Goal: Task Accomplishment & Management: Manage account settings

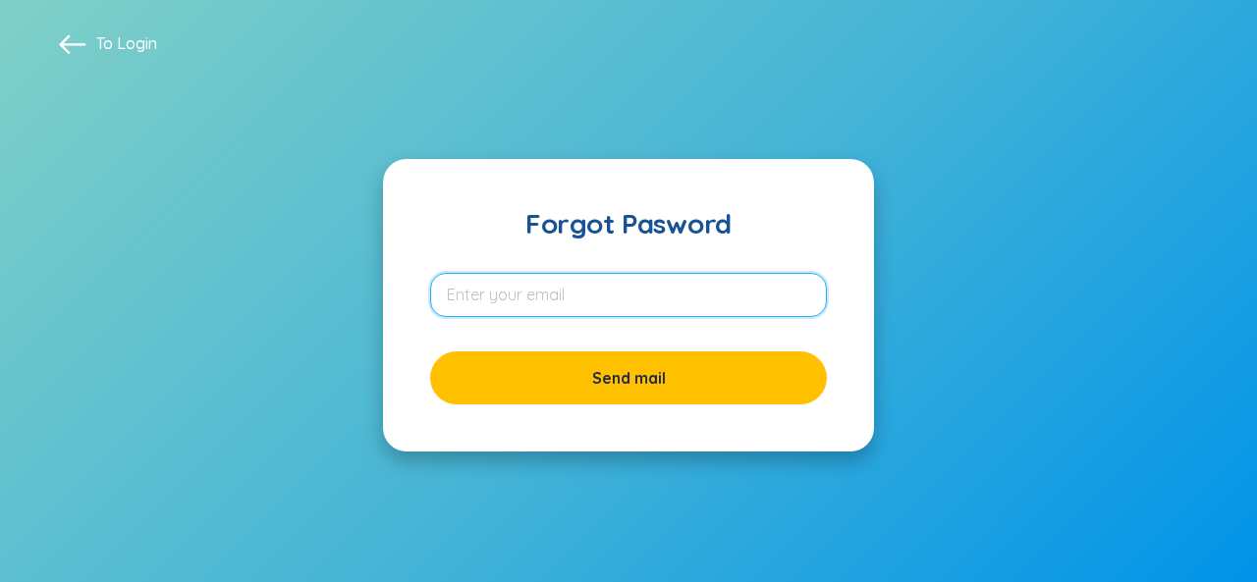
click at [516, 288] on input "email" at bounding box center [628, 295] width 397 height 44
type input "danghang2709@gmail.com"
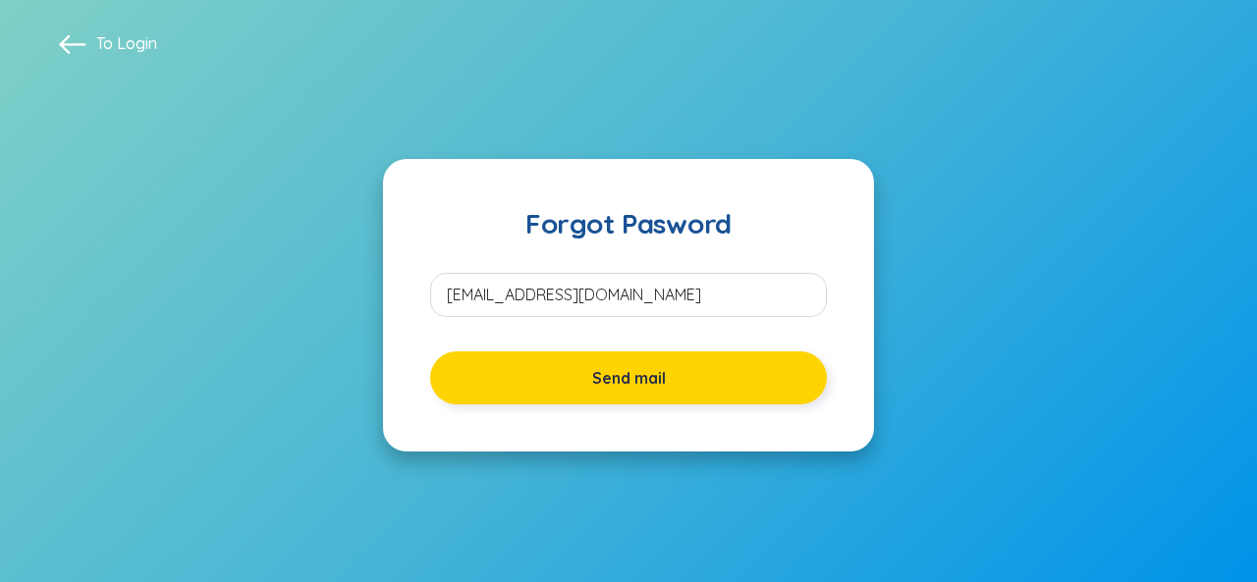
click at [612, 380] on span "Send mail" at bounding box center [629, 378] width 74 height 22
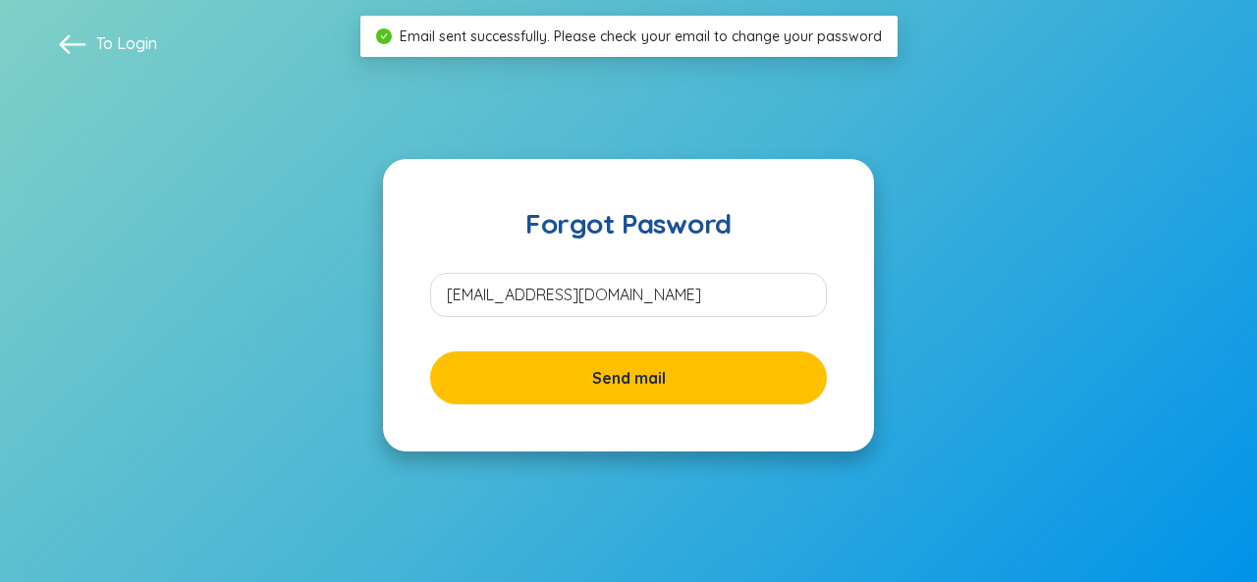
click at [181, 82] on section "To Login Forgot Pasword danghang2709@gmail.com Send mail" at bounding box center [628, 291] width 1257 height 582
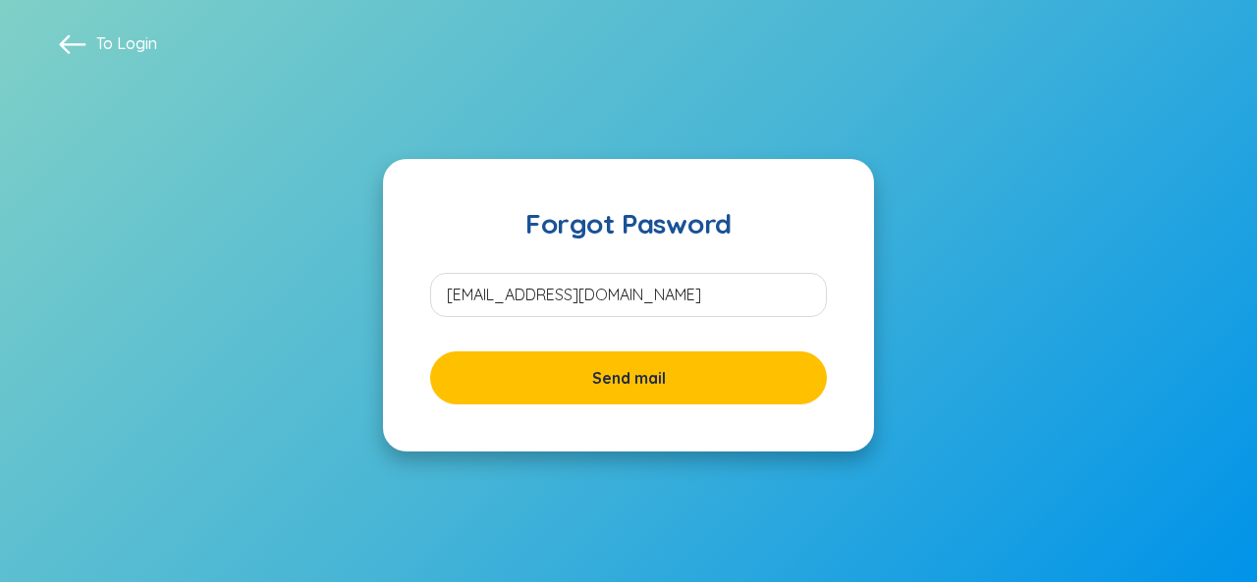
click at [64, 42] on span at bounding box center [72, 42] width 27 height 27
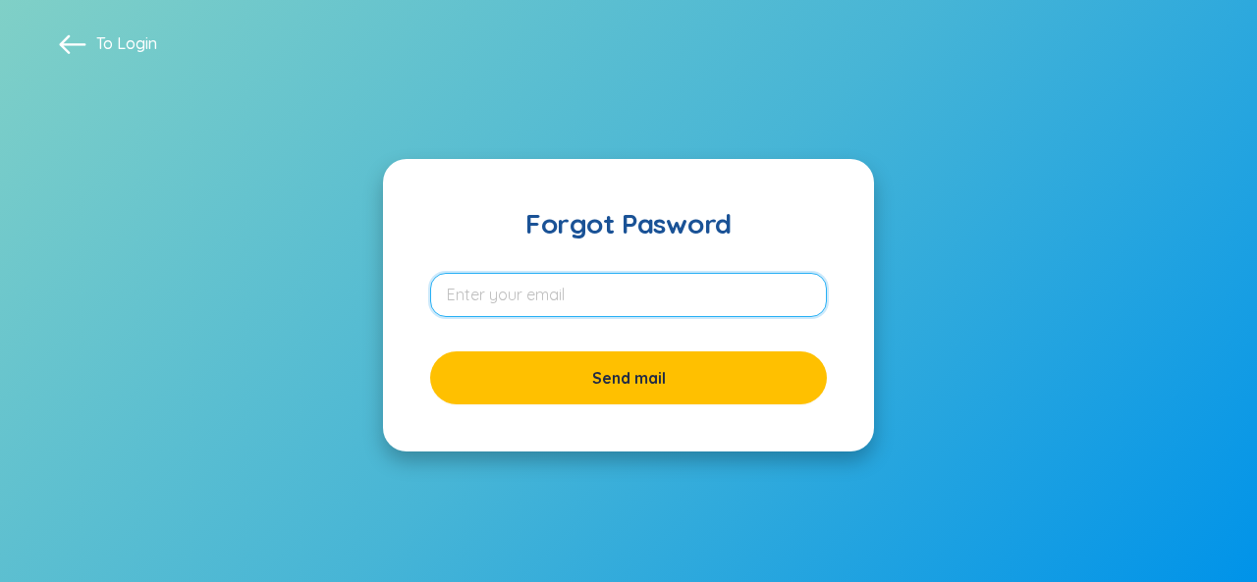
drag, startPoint x: 0, startPoint y: 0, endPoint x: 679, endPoint y: 307, distance: 745.8
click at [679, 307] on input "email" at bounding box center [628, 295] width 397 height 44
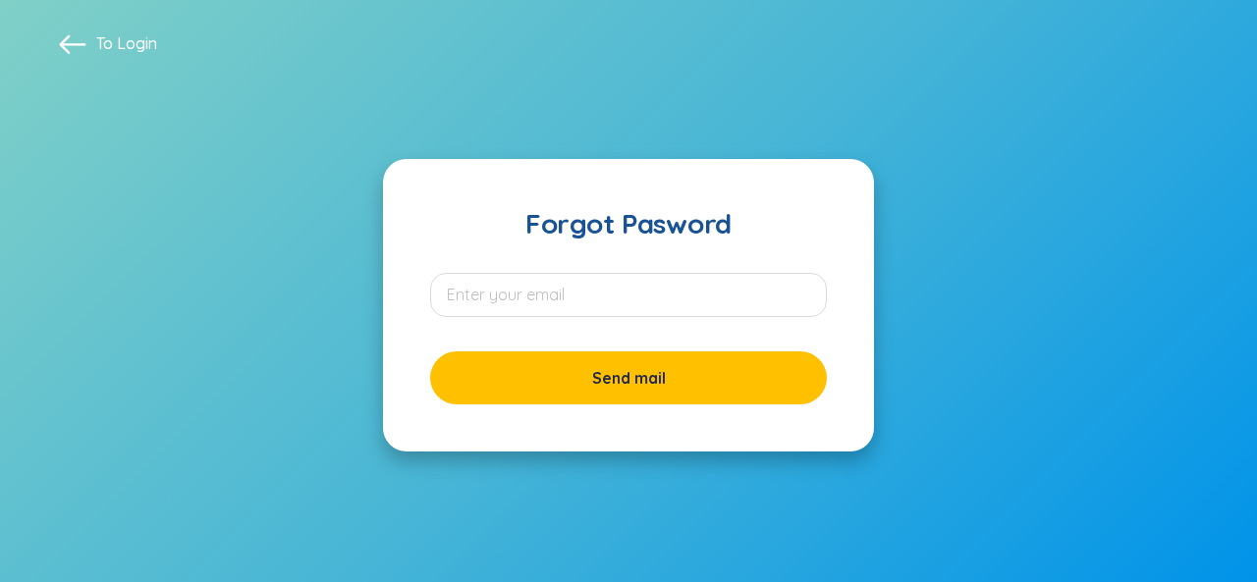
click at [57, 41] on div "To Login" at bounding box center [628, 42] width 1198 height 27
click at [61, 32] on span at bounding box center [72, 42] width 27 height 27
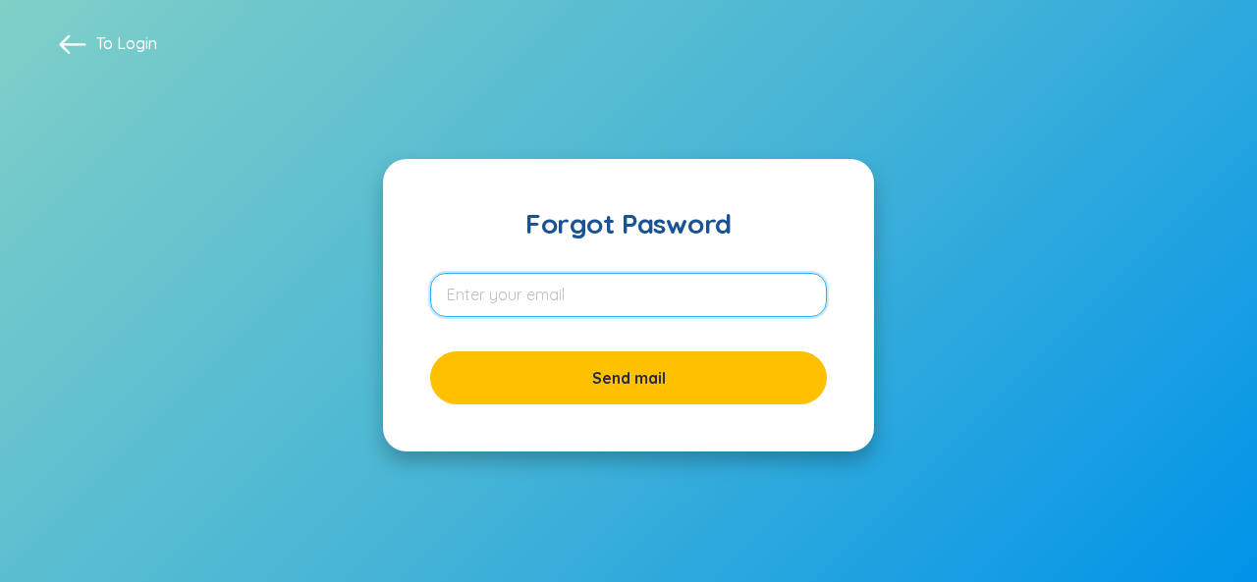
click at [634, 299] on input "email" at bounding box center [628, 295] width 397 height 44
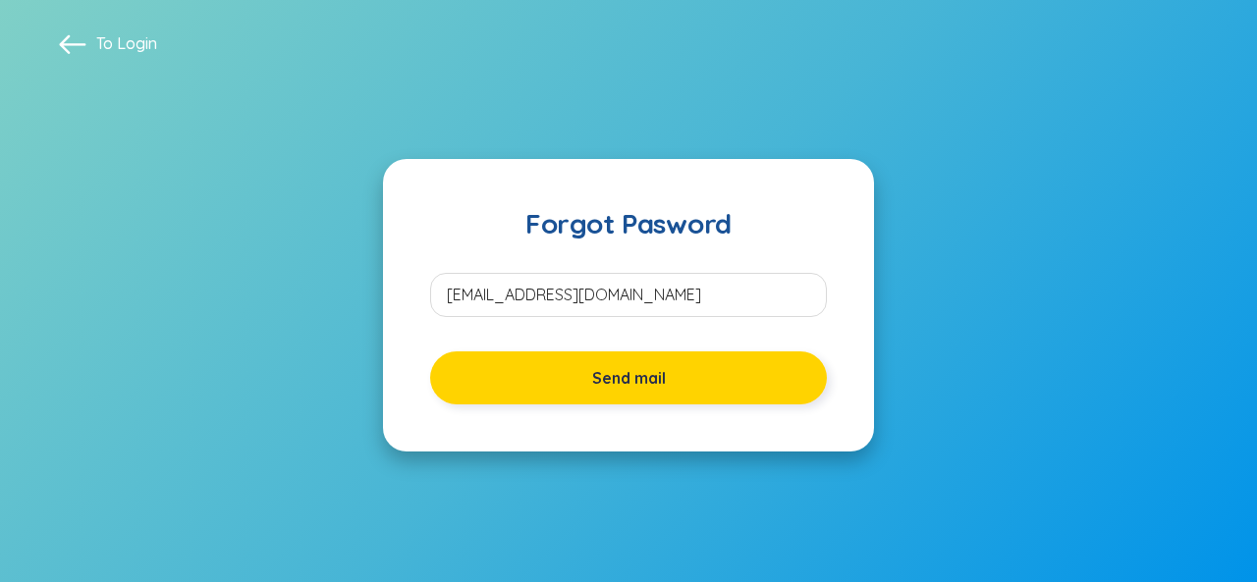
click at [623, 372] on span "Send mail" at bounding box center [629, 378] width 74 height 22
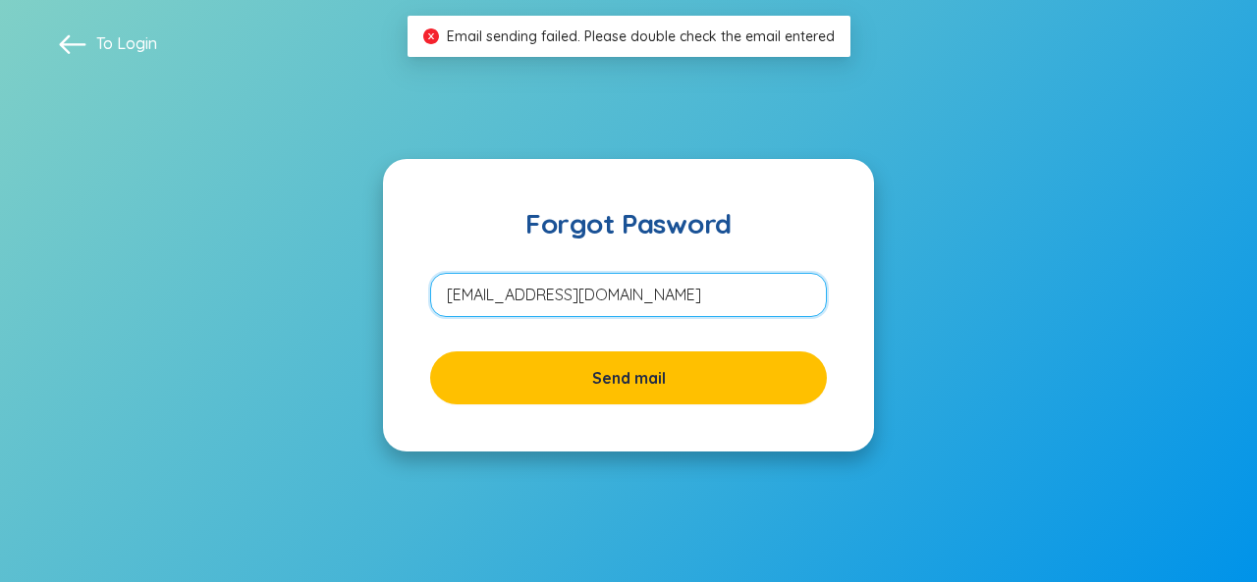
click at [739, 297] on input "banglangnomuon28@yahoo.com" at bounding box center [628, 295] width 397 height 44
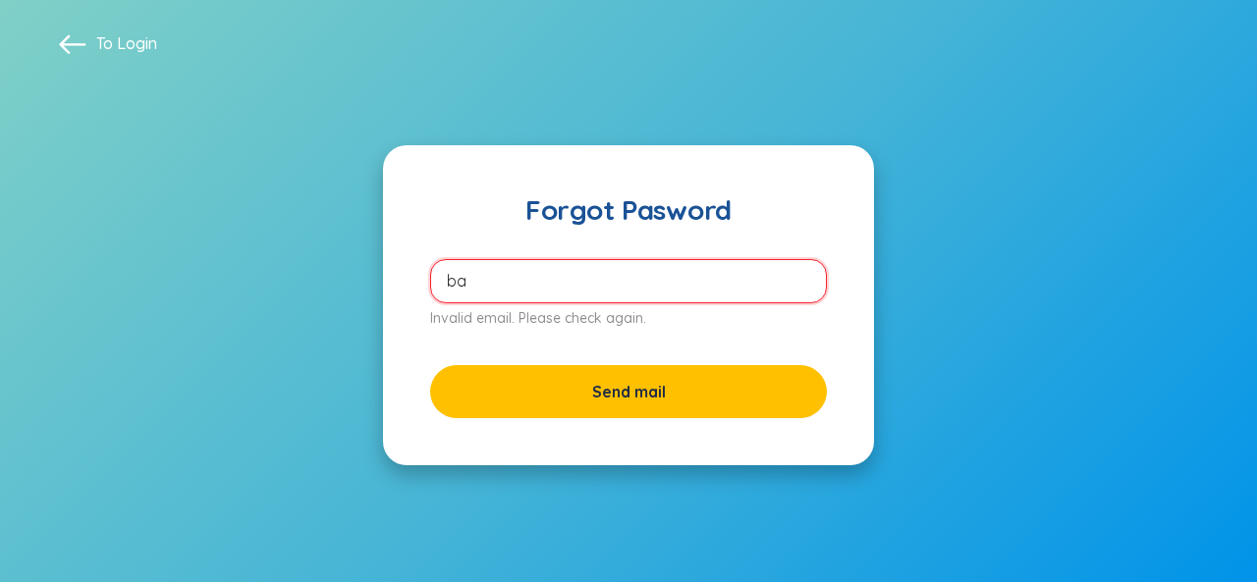
type input "b"
click at [660, 268] on input "email" at bounding box center [628, 281] width 397 height 44
type input "danghang2709@gmail.com"
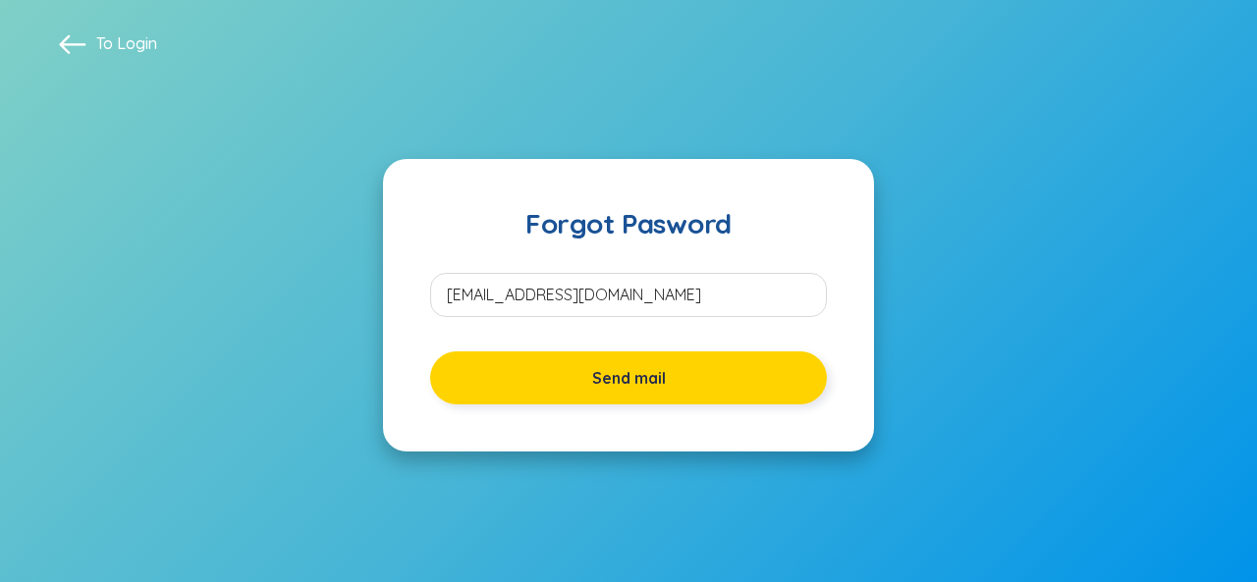
click at [645, 384] on span "Send mail" at bounding box center [629, 378] width 74 height 22
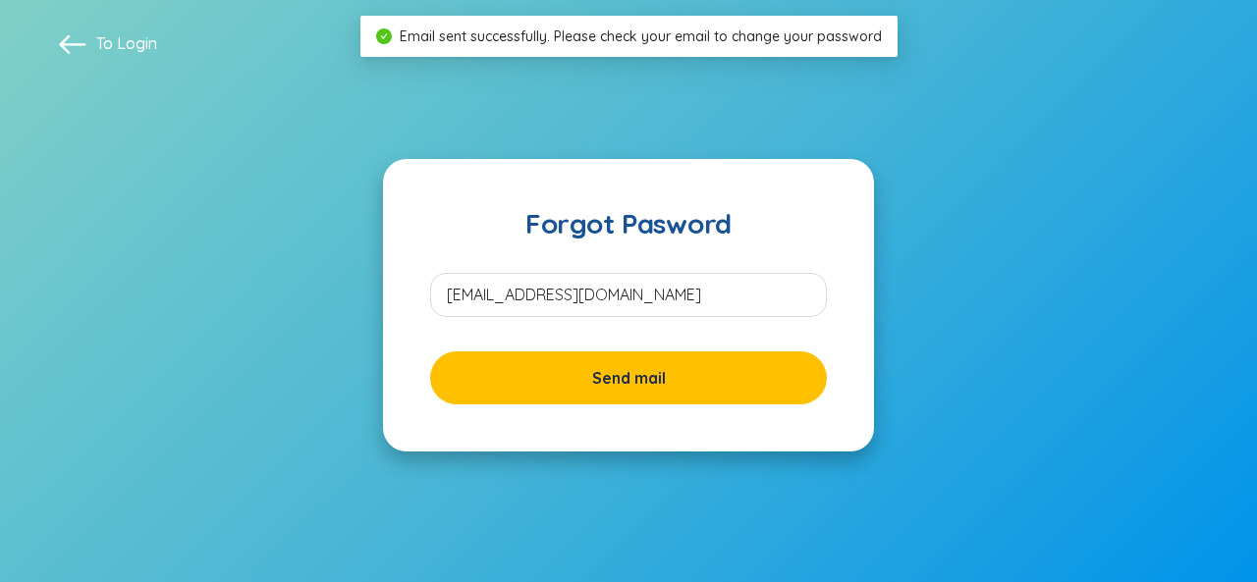
click at [81, 43] on span at bounding box center [72, 42] width 27 height 27
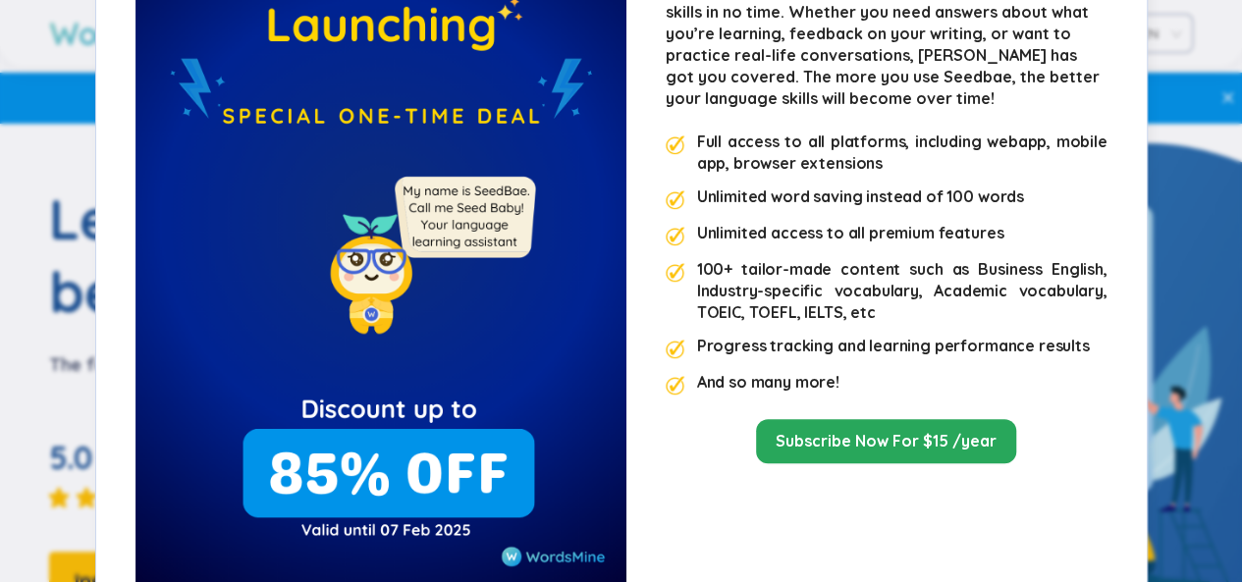
scroll to position [271, 0]
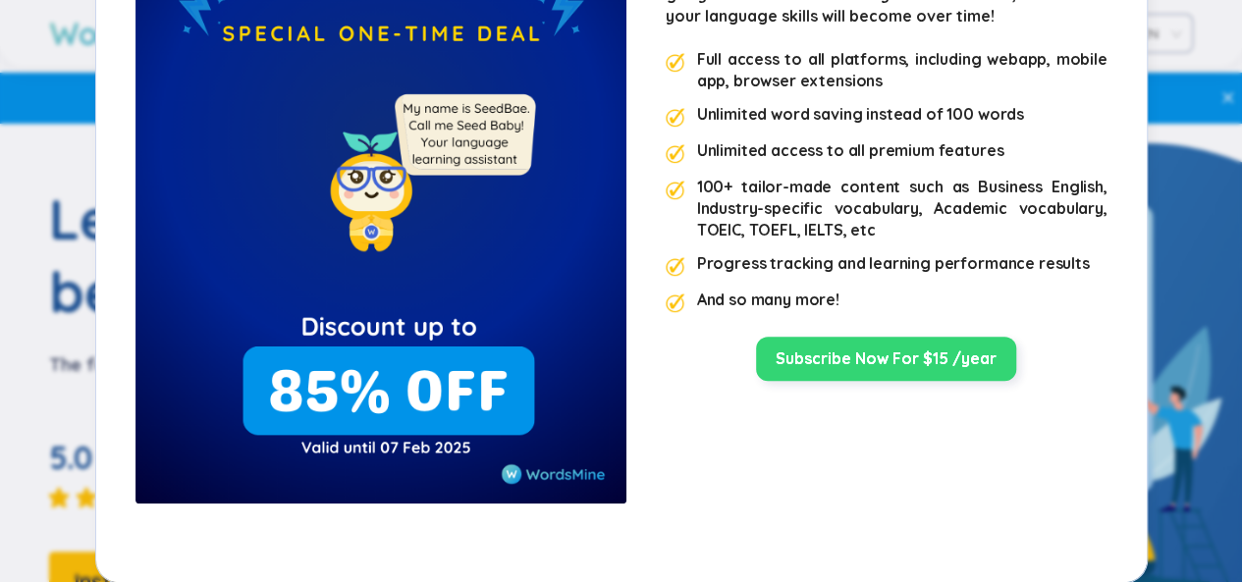
click at [813, 354] on link "Subscribe Now For $15 /year" at bounding box center [886, 359] width 221 height 22
